Goal: Transaction & Acquisition: Purchase product/service

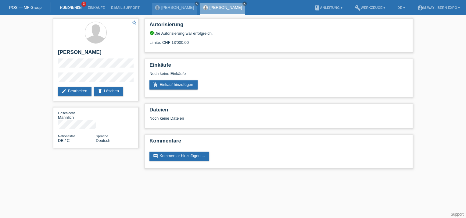
click at [66, 8] on link "Kund*innen" at bounding box center [70, 8] width 27 height 4
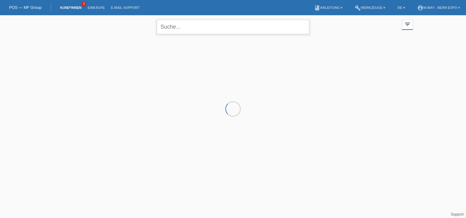
click at [165, 28] on input "text" at bounding box center [233, 27] width 152 height 14
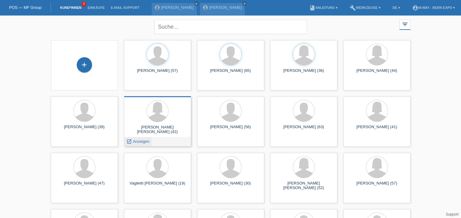
click at [130, 140] on icon "launch" at bounding box center [128, 141] width 5 height 5
click at [130, 140] on div "Sandra Isabel Dias Gomes (42) launch Anzeigen" at bounding box center [157, 121] width 67 height 50
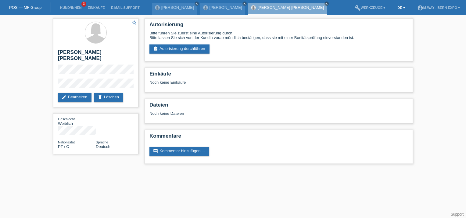
click at [401, 7] on link "DE ▾" at bounding box center [400, 8] width 13 height 4
click at [390, 23] on span "Français" at bounding box center [384, 23] width 17 height 7
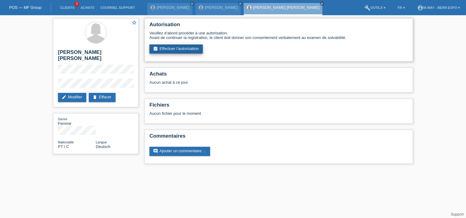
click at [183, 52] on link "assignment_turned_in Effectuer l’autorisation" at bounding box center [175, 48] width 53 height 9
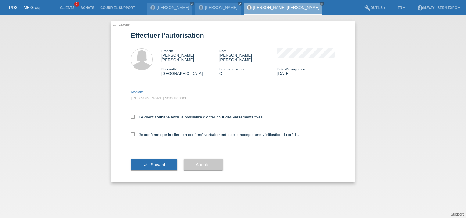
click at [148, 96] on select "Veuillez sélectionner CHF 1.00 - CHF 499.00 CHF 500.00 - CHF 1'999.00 CHF 2'000…" at bounding box center [179, 97] width 96 height 7
select select "3"
click at [131, 94] on select "Veuillez sélectionner CHF 1.00 - CHF 499.00 CHF 500.00 - CHF 1'999.00 CHF 2'000…" at bounding box center [179, 97] width 96 height 7
click at [132, 133] on icon at bounding box center [133, 135] width 4 height 4
click at [132, 133] on input "Je confirme que la cliente a confirmé verbalement qu'elle accepte une vérificat…" at bounding box center [133, 135] width 4 height 4
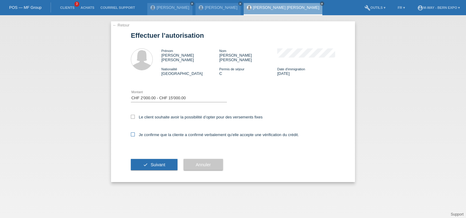
checkbox input "true"
click at [151, 162] on span "Suivant" at bounding box center [158, 164] width 15 height 5
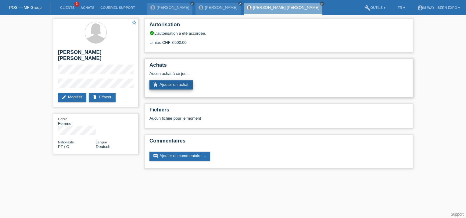
click at [165, 87] on link "add_shopping_cart Ajouter un achat" at bounding box center [170, 84] width 43 height 9
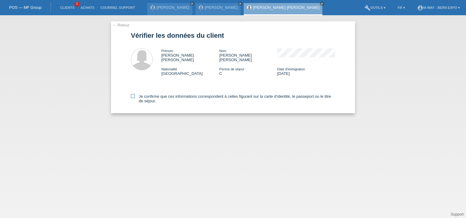
click at [131, 94] on icon at bounding box center [133, 96] width 4 height 4
click at [131, 94] on input "Je confirme que ces informations correspondent à celles figurant sur la carte d…" at bounding box center [133, 96] width 4 height 4
checkbox input "true"
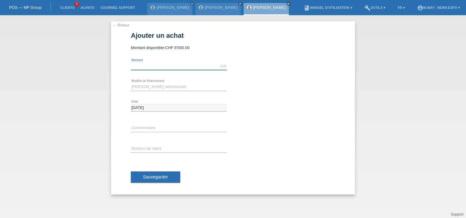
click at [140, 66] on input "text" at bounding box center [179, 66] width 96 height 8
type input "2095.00"
click at [142, 88] on select "Veuillez sélectionner Taux fixes Achat sur facture avec paiement partiel" at bounding box center [179, 86] width 96 height 7
select select "77"
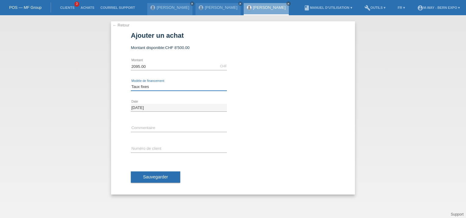
click at [131, 83] on select "Veuillez sélectionner Taux fixes Achat sur facture avec paiement partiel" at bounding box center [179, 86] width 96 height 7
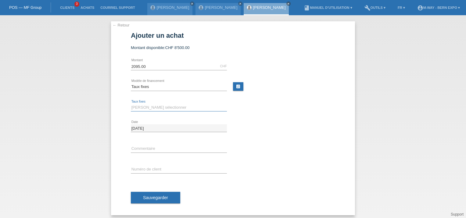
click at [157, 109] on select "Veuillez sélectionner 4 versements 5 versements 6 versements 7 versements 8 ver…" at bounding box center [179, 107] width 96 height 7
select select "172"
click at [131, 104] on select "Veuillez sélectionner 4 versements 5 versements 6 versements 7 versements 8 ver…" at bounding box center [179, 107] width 96 height 7
click at [142, 171] on input "text" at bounding box center [179, 170] width 96 height 8
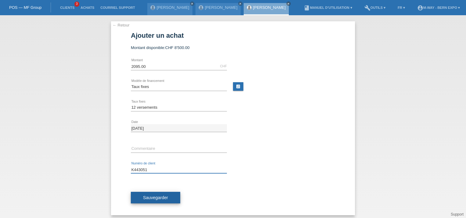
type input "K443051"
click at [154, 197] on span "Sauvegarder" at bounding box center [155, 197] width 25 height 5
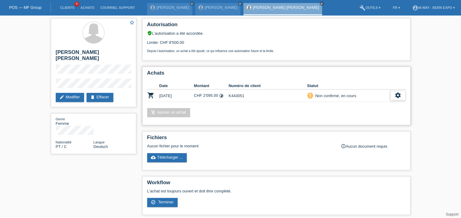
click at [395, 95] on icon "settings" at bounding box center [398, 95] width 7 height 7
click at [399, 98] on icon "settings" at bounding box center [398, 95] width 7 height 7
click at [384, 113] on icon "get_app" at bounding box center [384, 114] width 6 height 6
click at [396, 97] on icon "settings" at bounding box center [398, 95] width 7 height 7
click at [351, 124] on span "Terminer" at bounding box center [355, 123] width 17 height 7
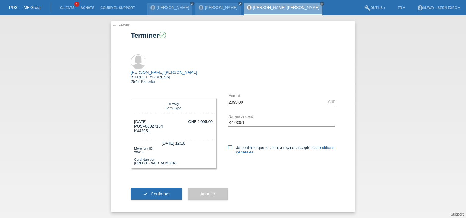
click at [230, 145] on icon at bounding box center [230, 147] width 4 height 4
click at [230, 145] on input "Je confirme que le client a reçu et accepté les conditions générales ." at bounding box center [230, 147] width 4 height 4
checkbox input "true"
click at [160, 188] on button "check Confirmer" at bounding box center [156, 194] width 51 height 12
